Goal: Task Accomplishment & Management: Use online tool/utility

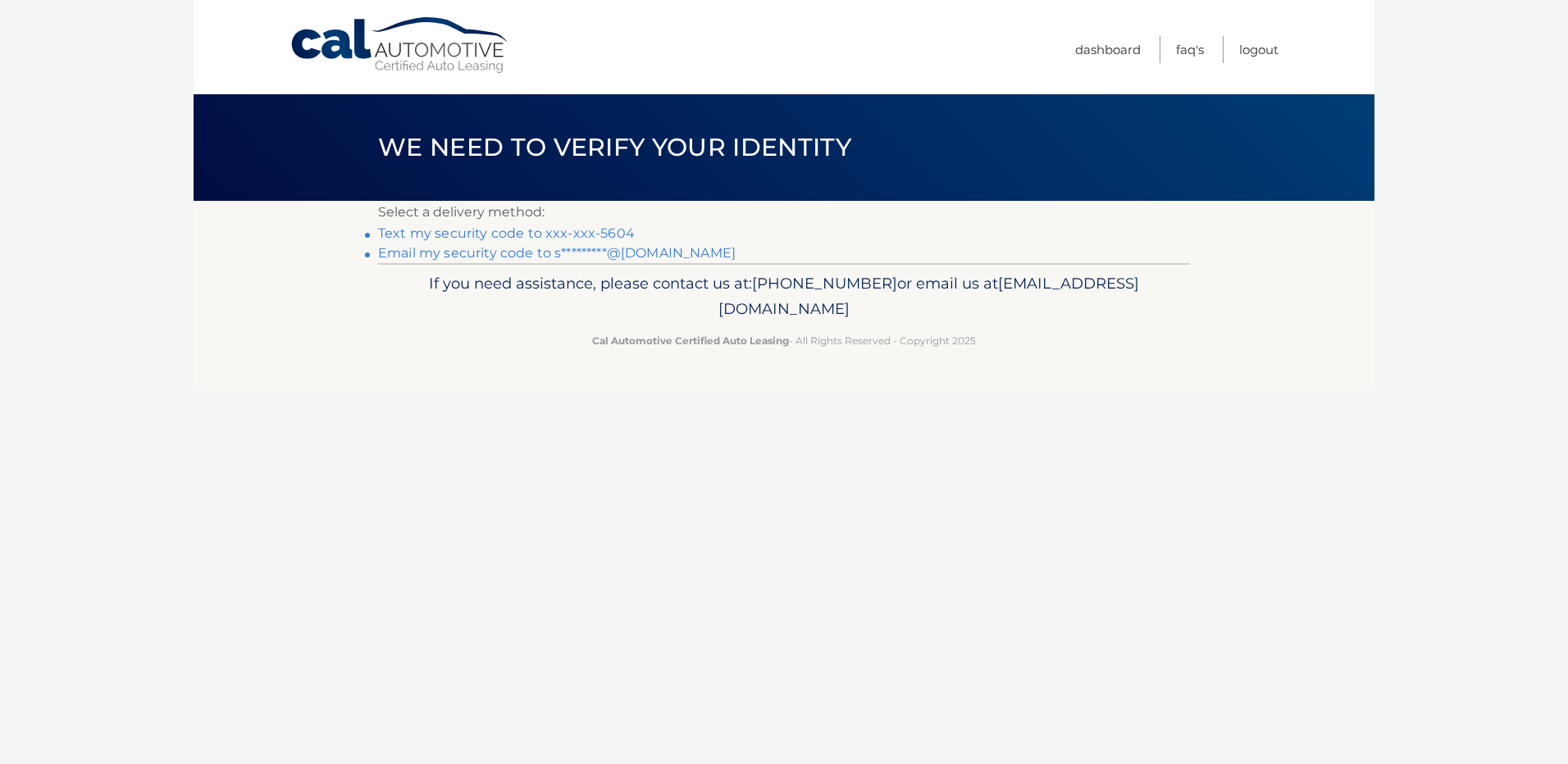
click at [546, 229] on link "Text my security code to xxx-xxx-5604" at bounding box center [506, 233] width 257 height 16
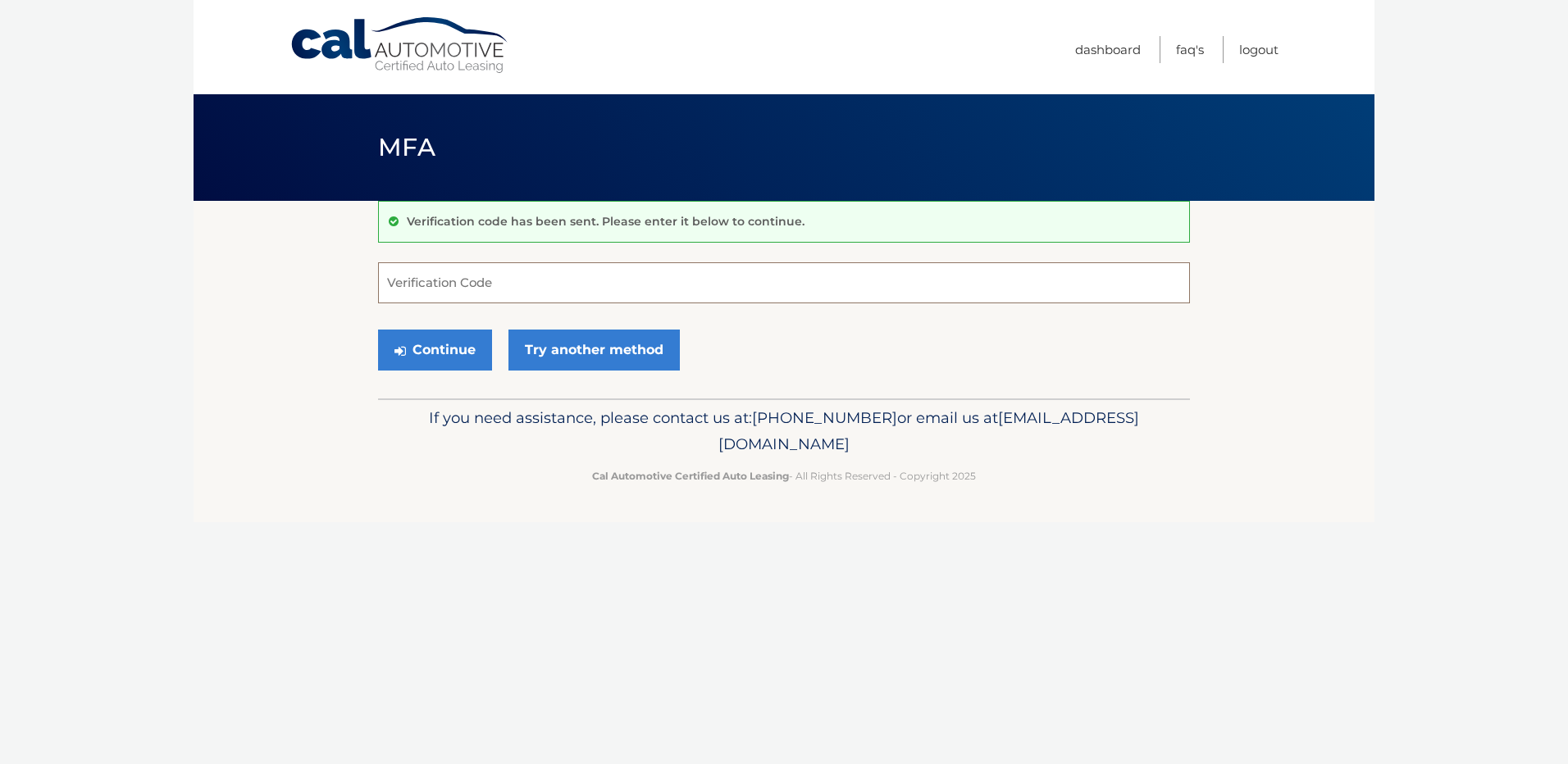
drag, startPoint x: 428, startPoint y: 274, endPoint x: 440, endPoint y: 265, distance: 15.0
click at [428, 278] on input "Verification Code" at bounding box center [784, 283] width 811 height 41
type input "147983"
click at [440, 351] on button "Continue" at bounding box center [435, 350] width 114 height 41
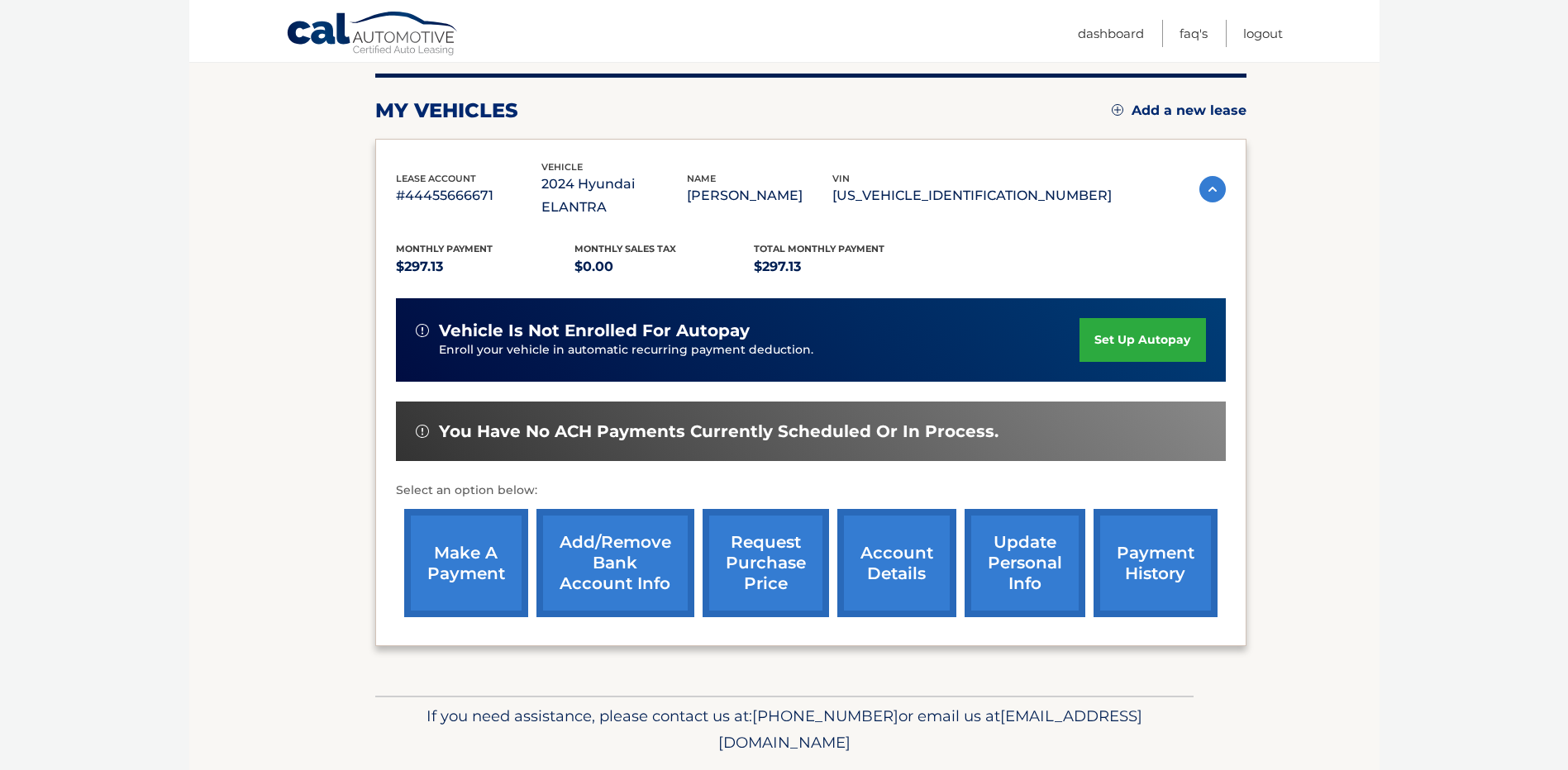
scroll to position [231, 0]
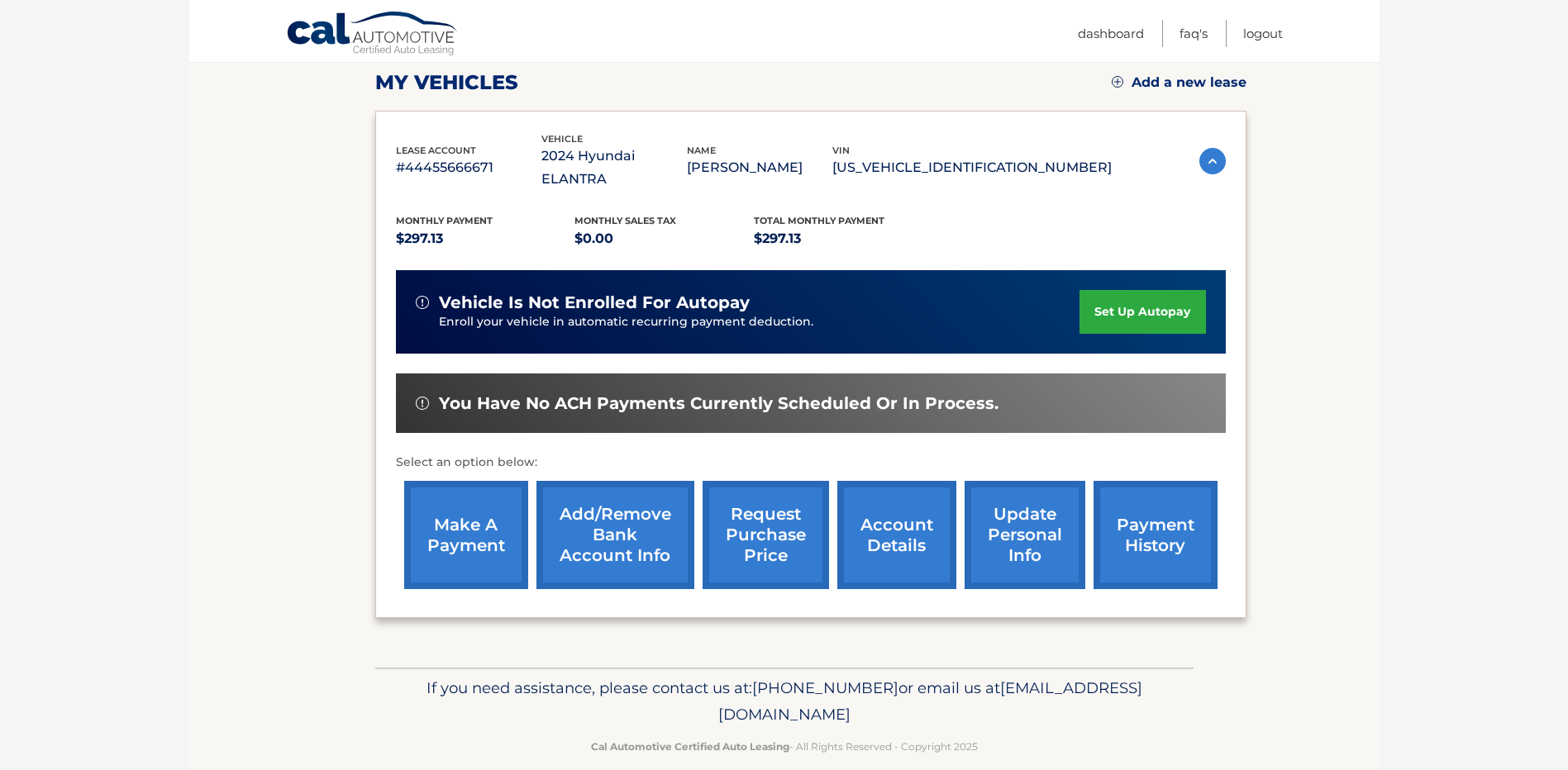
click at [478, 508] on link "make a payment" at bounding box center [466, 534] width 124 height 108
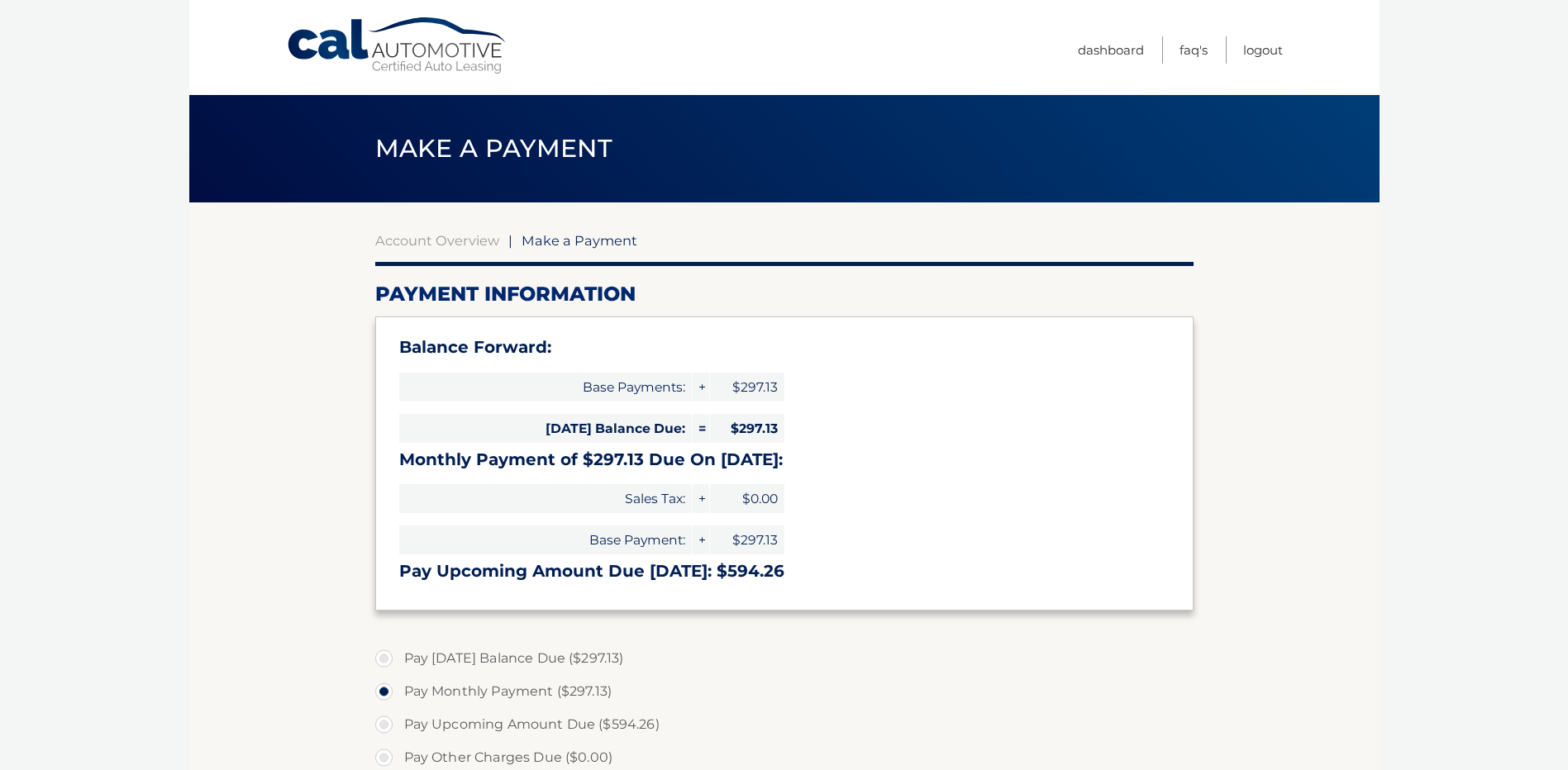
select select "OGUyZTU1MzAtNzQwMC00ODQyLTlhZmMtNDA1ZDY0NzRkMTU5"
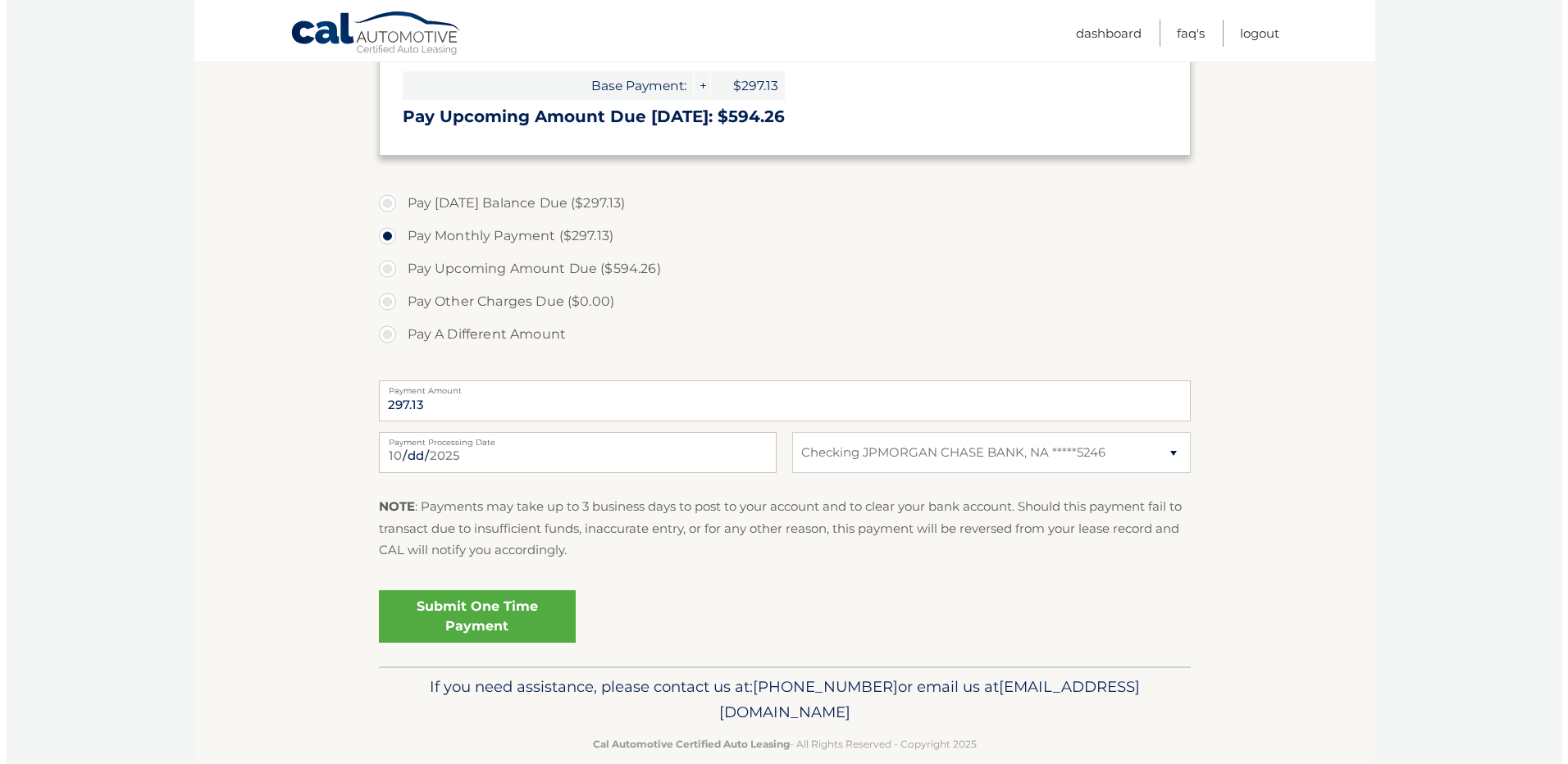
scroll to position [477, 0]
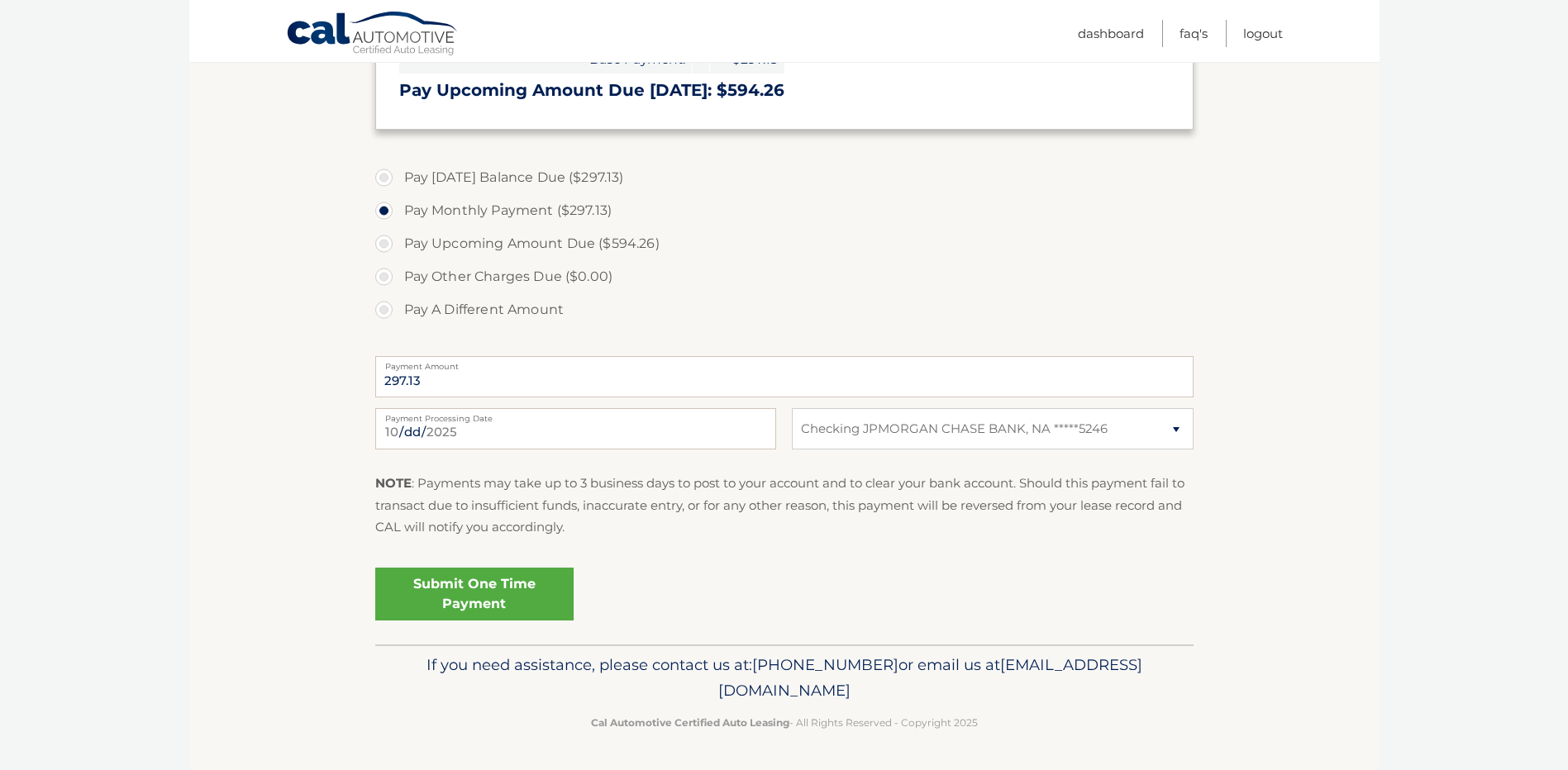
click at [500, 587] on link "Submit One Time Payment" at bounding box center [475, 594] width 199 height 53
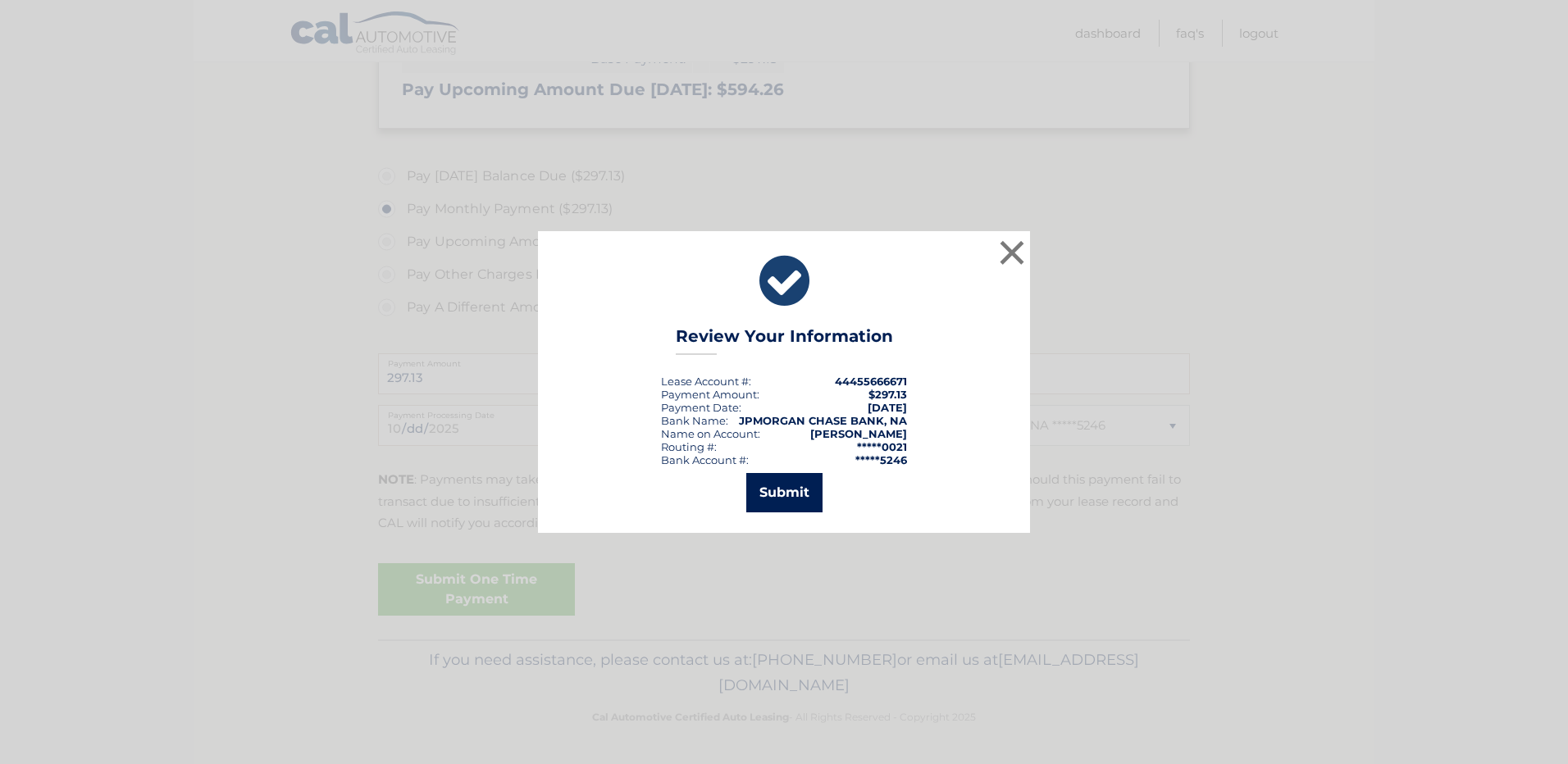
click at [797, 492] on button "Submit" at bounding box center [784, 492] width 76 height 39
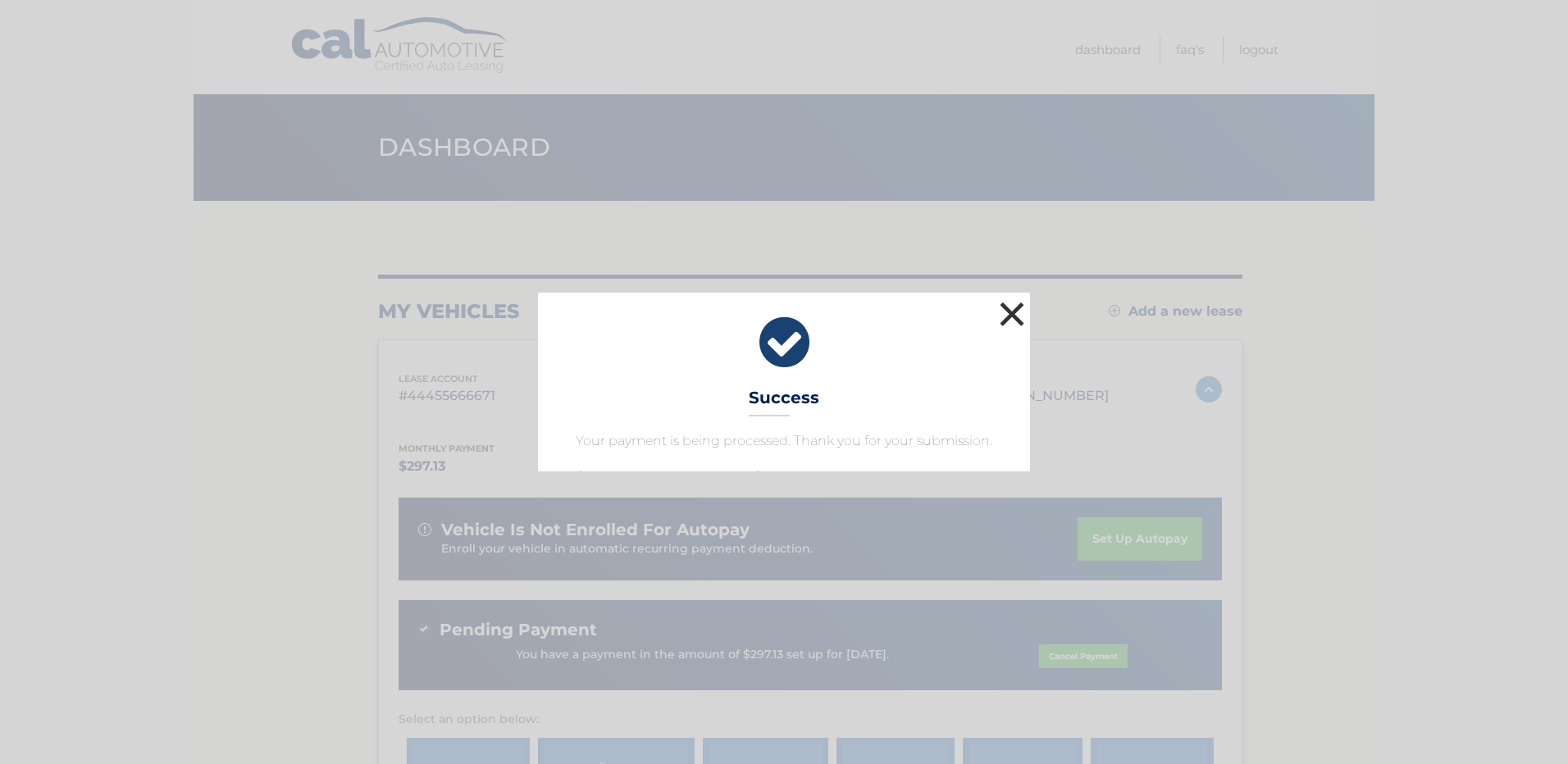
click at [1013, 316] on button "×" at bounding box center [1012, 314] width 33 height 33
